Goal: Navigation & Orientation: Go to known website

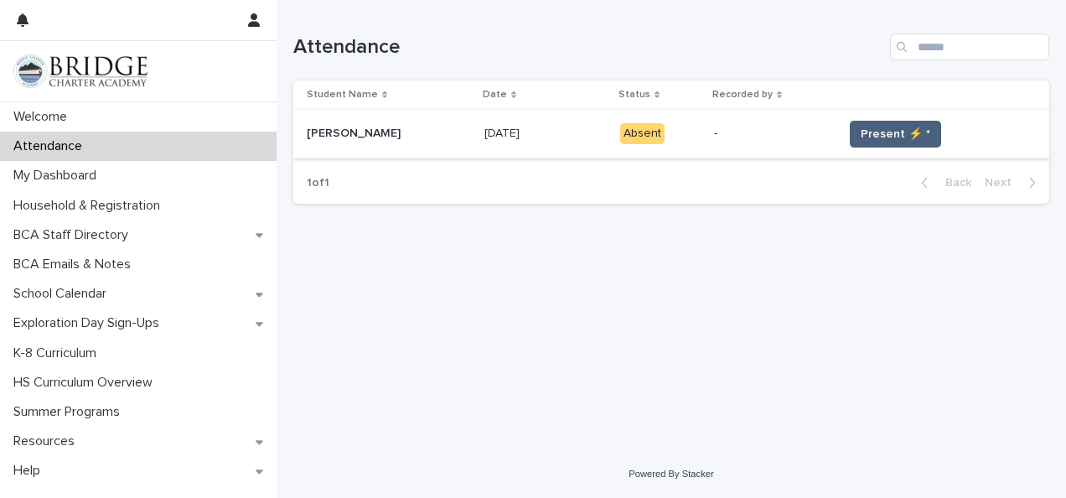
click at [892, 133] on span "Present ⚡ *" at bounding box center [896, 134] width 70 height 17
click at [878, 127] on span "Present ⚡ *" at bounding box center [896, 134] width 70 height 17
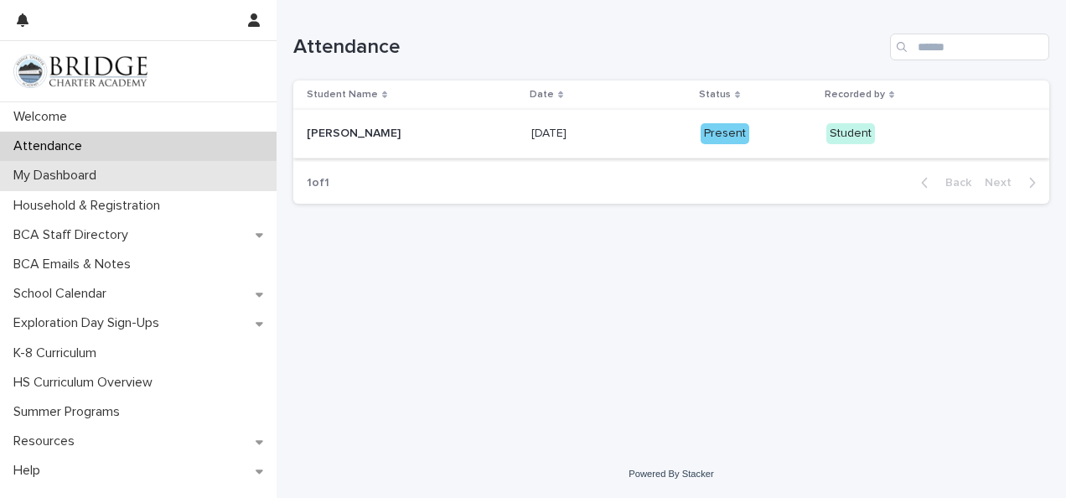
click at [206, 173] on div "My Dashboard" at bounding box center [138, 175] width 277 height 29
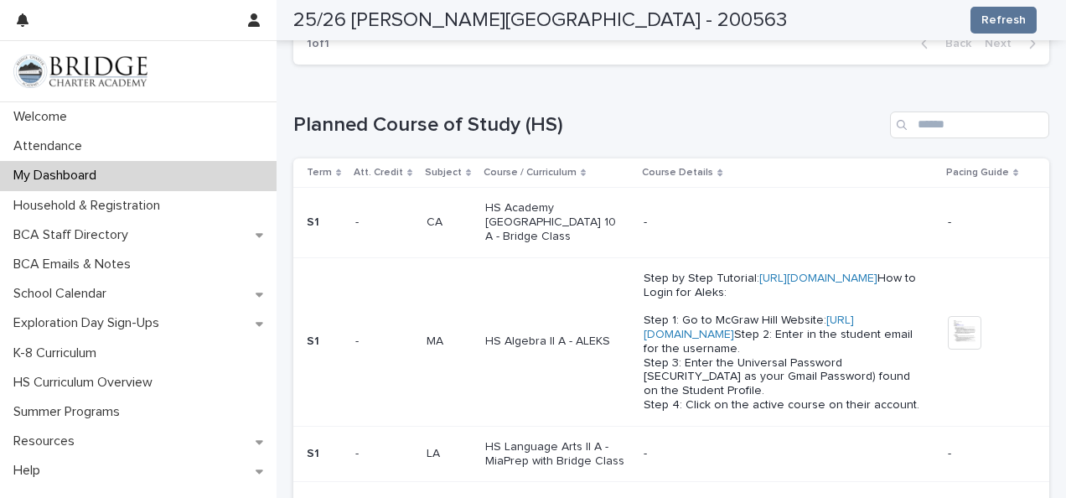
scroll to position [692, 0]
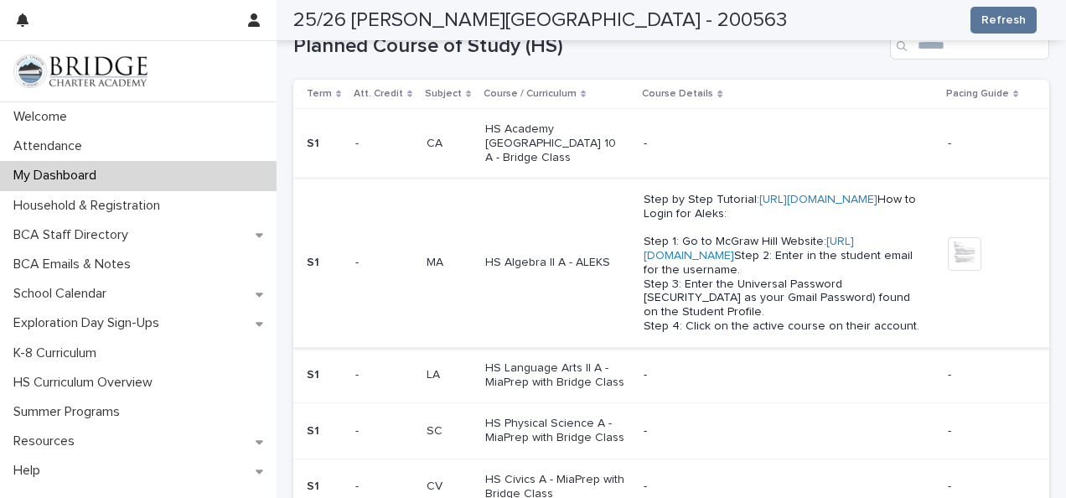
click at [687, 261] on link "[URL][DOMAIN_NAME]" at bounding box center [749, 248] width 210 height 26
